Goal: Find specific page/section: Find specific page/section

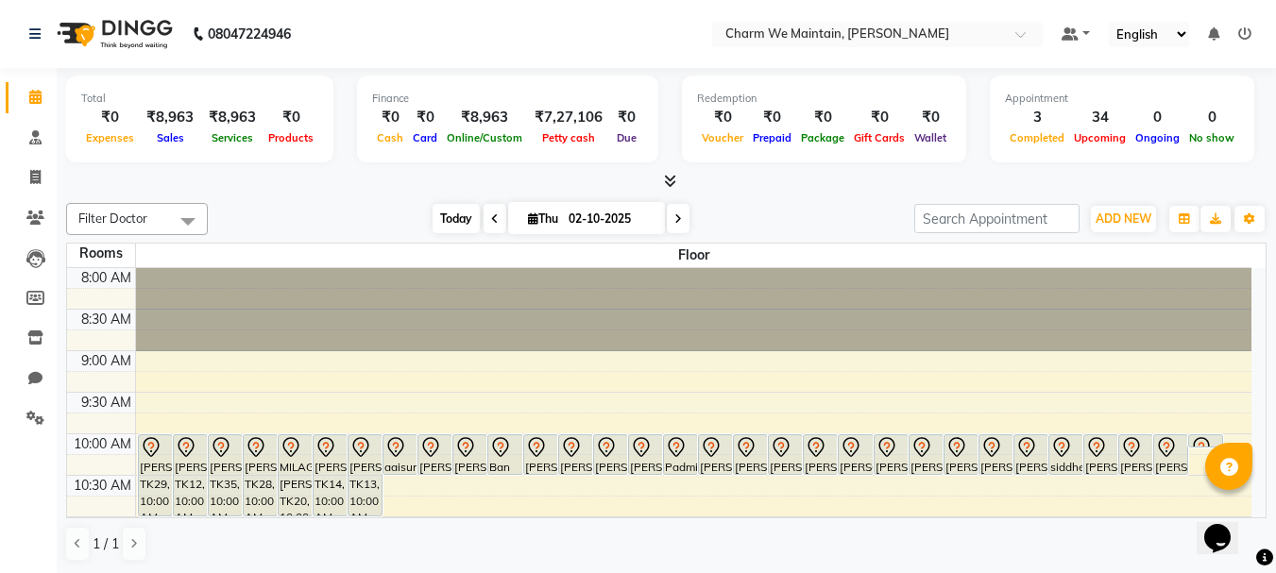
click at [452, 226] on span "Today" at bounding box center [455, 218] width 47 height 29
click at [34, 217] on icon at bounding box center [35, 218] width 18 height 14
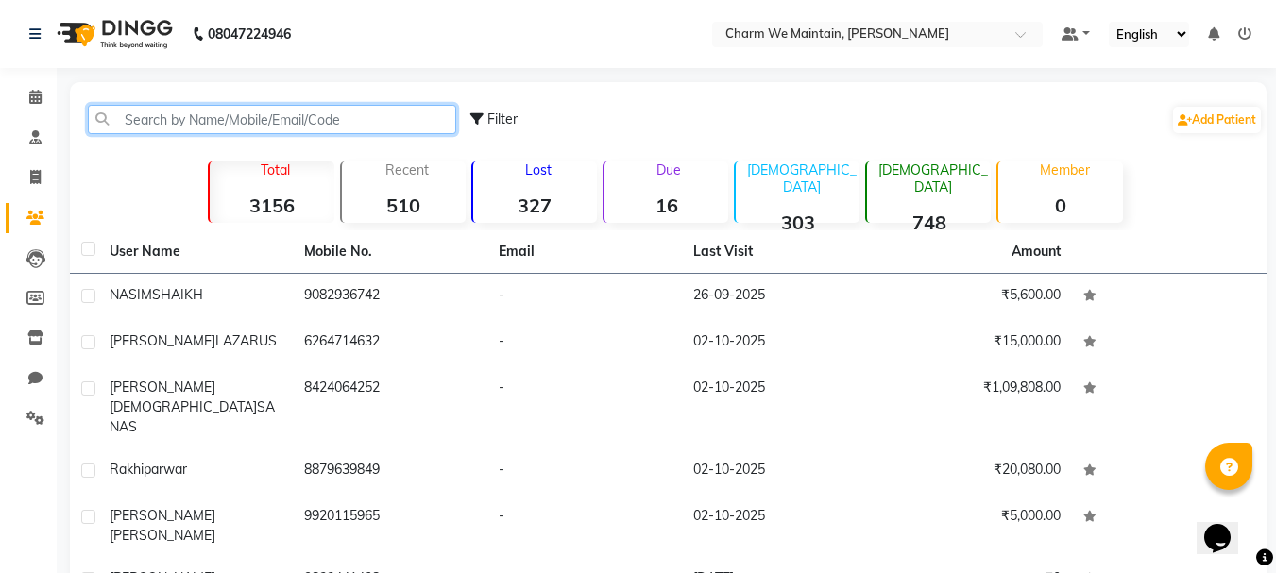
click at [144, 125] on input "text" at bounding box center [272, 119] width 368 height 29
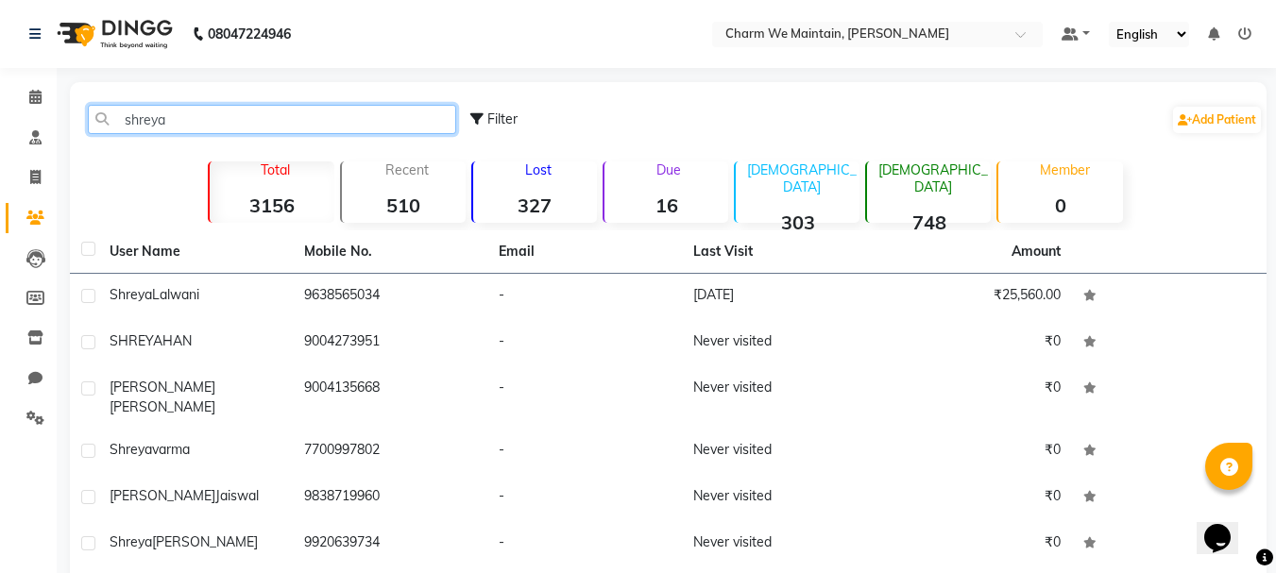
click at [144, 120] on input "shreya" at bounding box center [272, 119] width 368 height 29
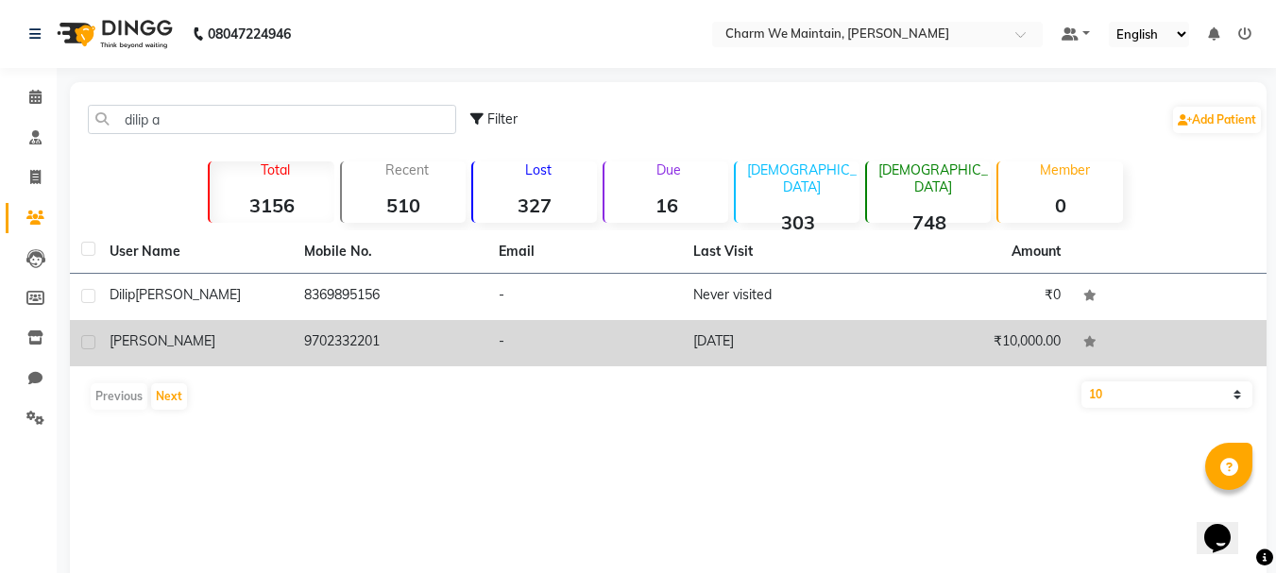
click at [287, 326] on td "[PERSON_NAME]" at bounding box center [195, 343] width 195 height 46
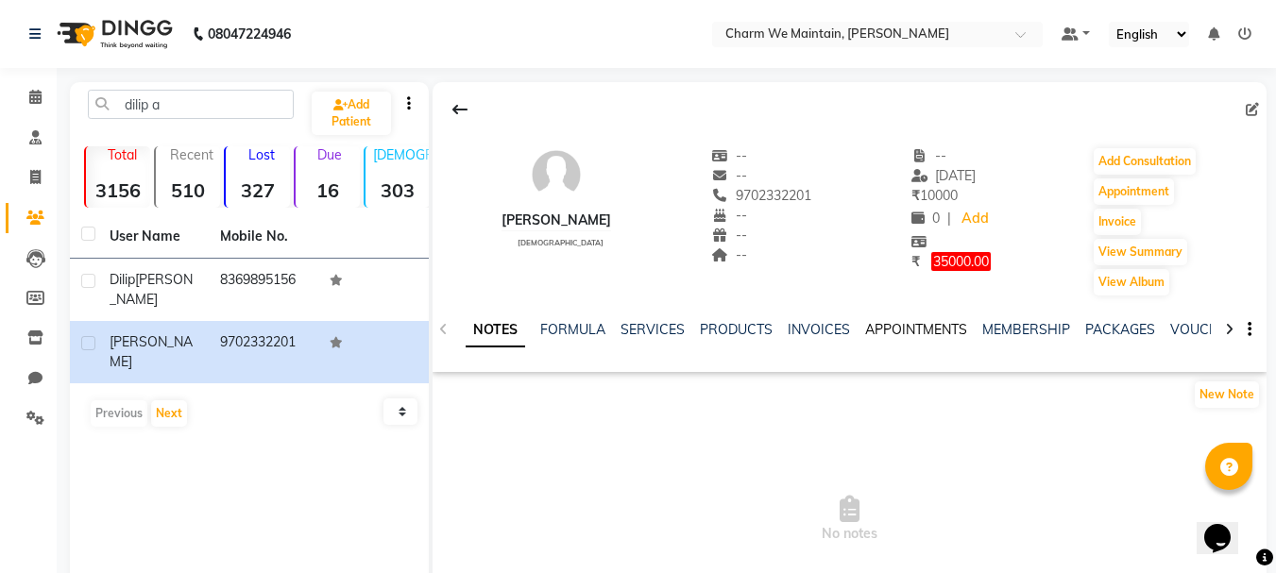
click at [952, 331] on link "APPOINTMENTS" at bounding box center [916, 329] width 102 height 17
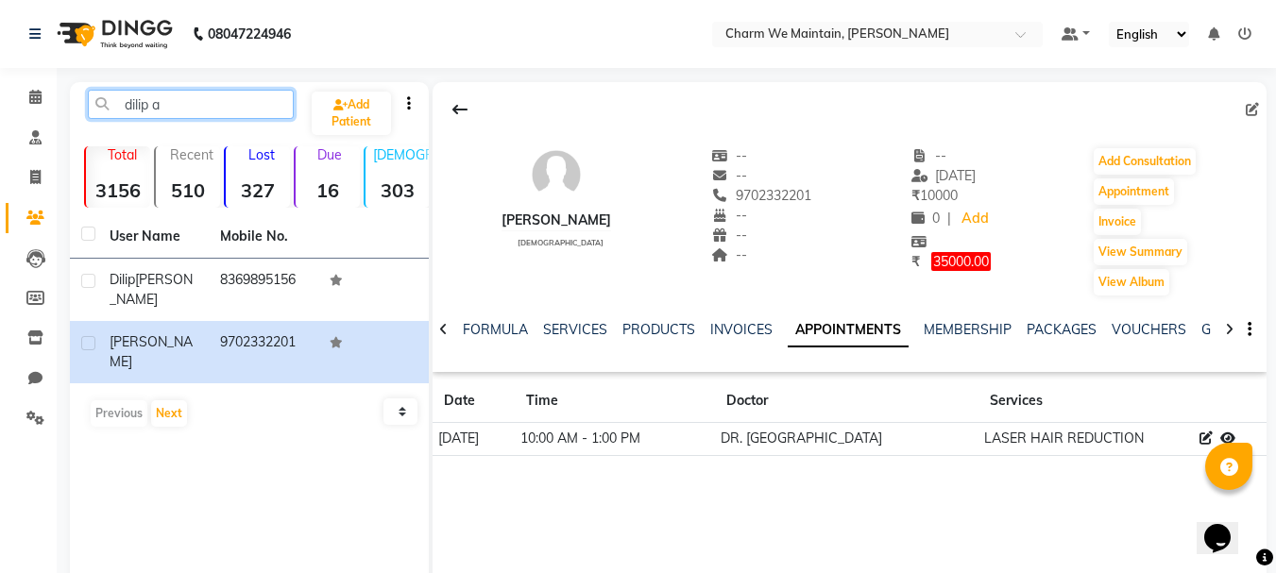
click at [179, 103] on input "dilip a" at bounding box center [191, 104] width 206 height 29
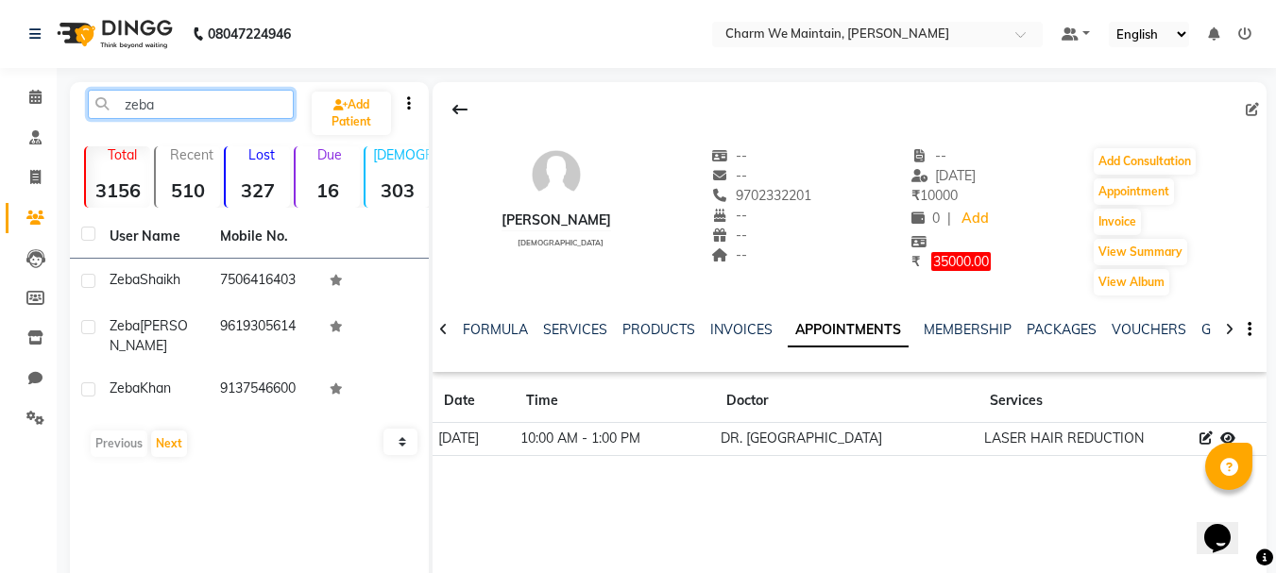
type input "zeba"
